Goal: Task Accomplishment & Management: Manage account settings

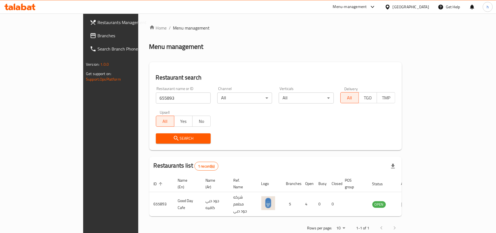
click at [424, 8] on div "[GEOGRAPHIC_DATA]" at bounding box center [411, 7] width 36 height 6
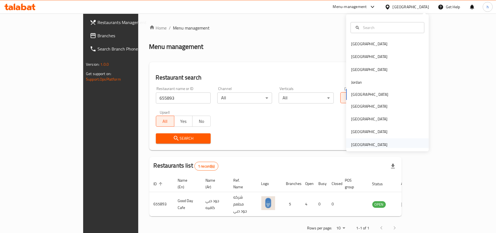
click at [362, 144] on div "[GEOGRAPHIC_DATA]" at bounding box center [369, 144] width 36 height 6
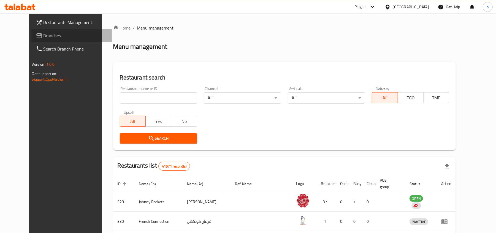
click at [44, 37] on span "Branches" at bounding box center [76, 35] width 64 height 7
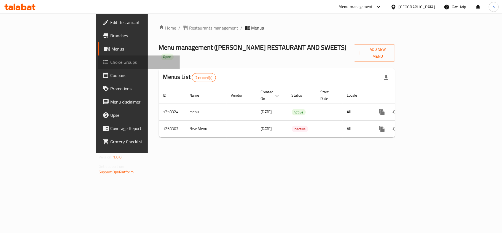
click at [110, 62] on span "Choice Groups" at bounding box center [142, 62] width 65 height 7
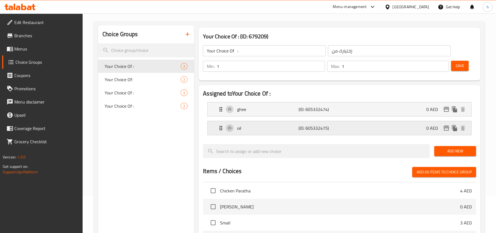
scroll to position [110, 0]
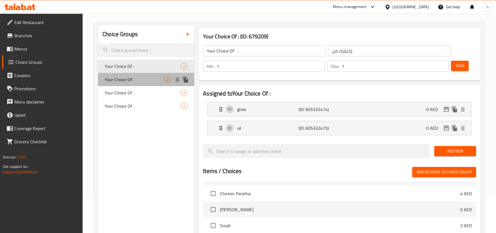
click at [133, 77] on span "Your Choice Of:" at bounding box center [135, 79] width 60 height 7
type input "Your Choice Of:"
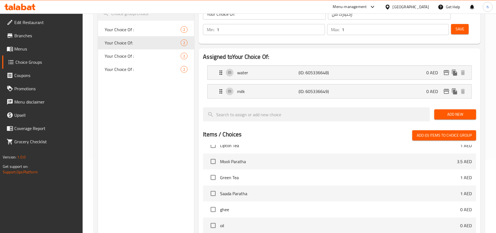
scroll to position [0, 0]
